Goal: Information Seeking & Learning: Learn about a topic

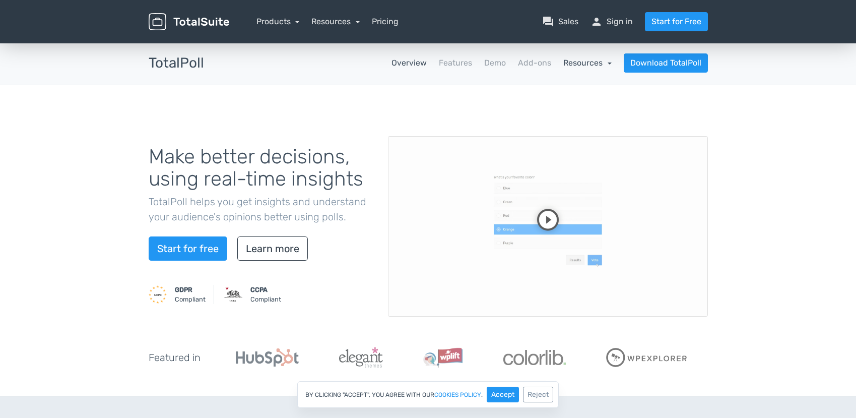
click at [584, 63] on link "Resources" at bounding box center [587, 63] width 48 height 10
click at [568, 91] on link "school Documentation" at bounding box center [564, 90] width 95 height 29
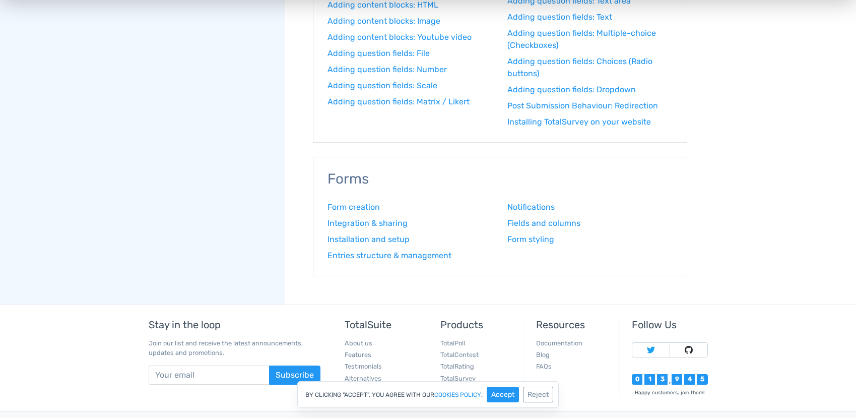
scroll to position [1228, 0]
